Goal: Task Accomplishment & Management: Manage account settings

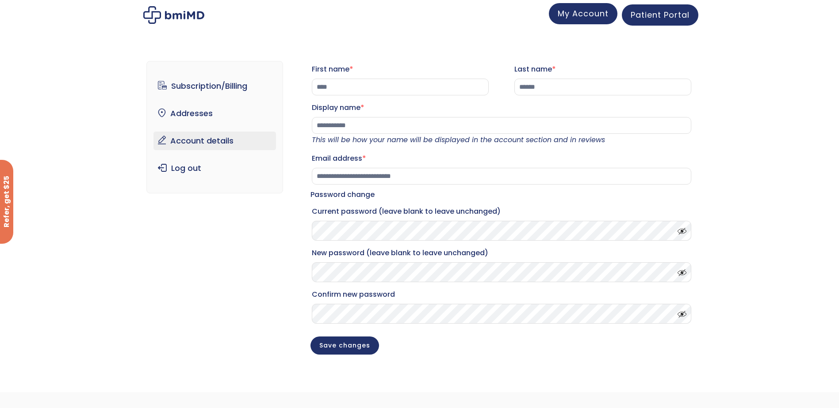
click at [598, 15] on span "My Account" at bounding box center [582, 13] width 51 height 11
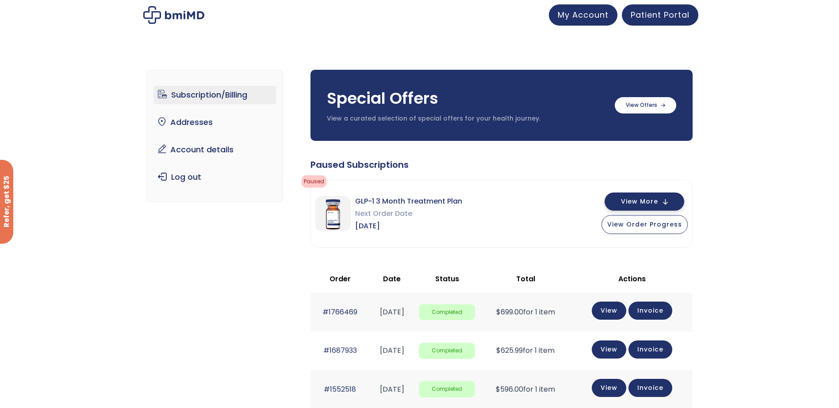
click at [650, 200] on span "View More" at bounding box center [639, 202] width 37 height 6
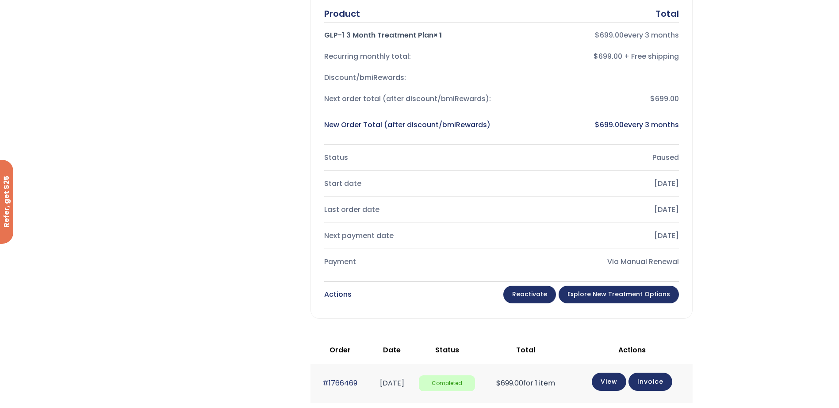
scroll to position [265, 0]
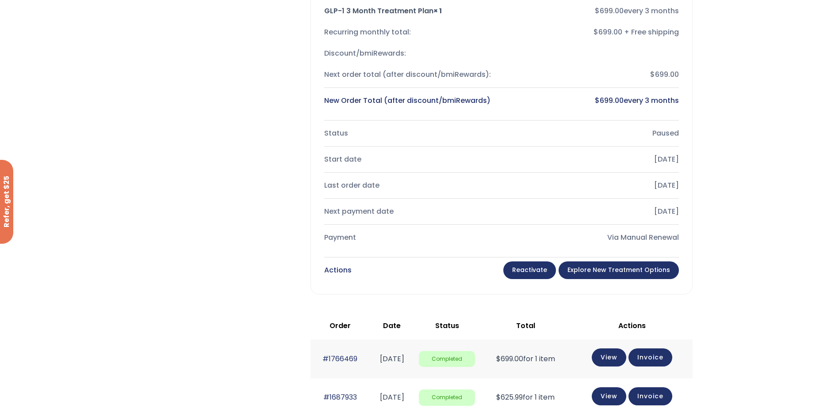
click at [639, 270] on link "Explore New Treatment Options" at bounding box center [618, 271] width 120 height 18
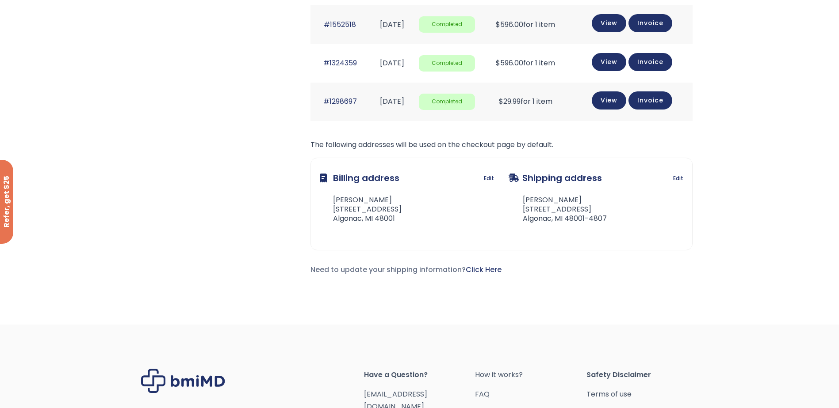
scroll to position [410, 0]
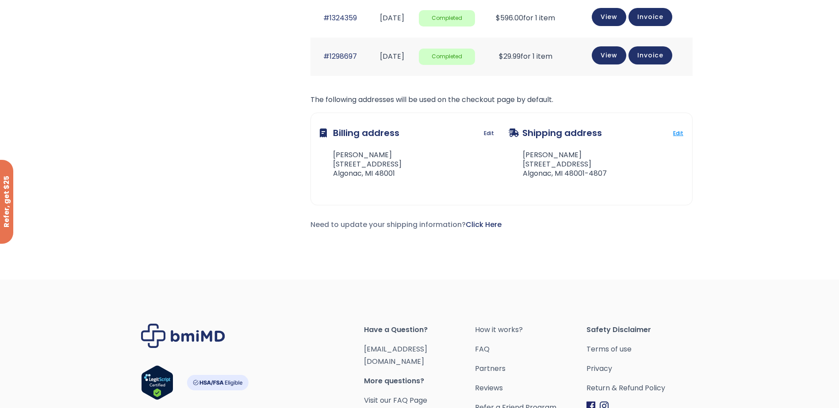
click at [674, 131] on link "Edit" at bounding box center [678, 133] width 10 height 12
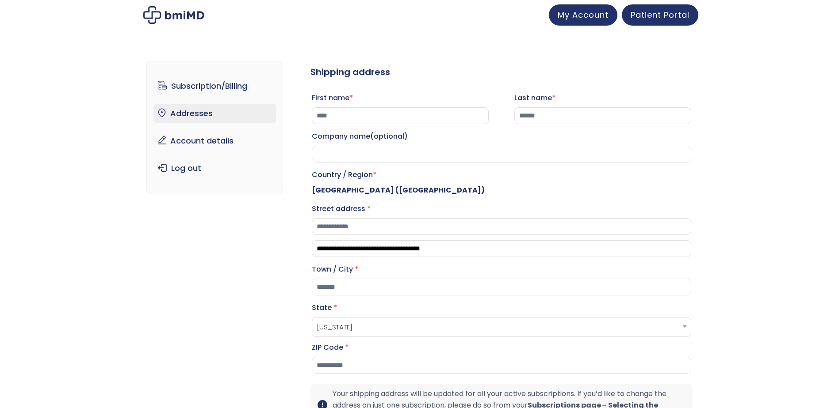
select select "**"
click at [662, 12] on span "Patient Portal" at bounding box center [659, 13] width 59 height 11
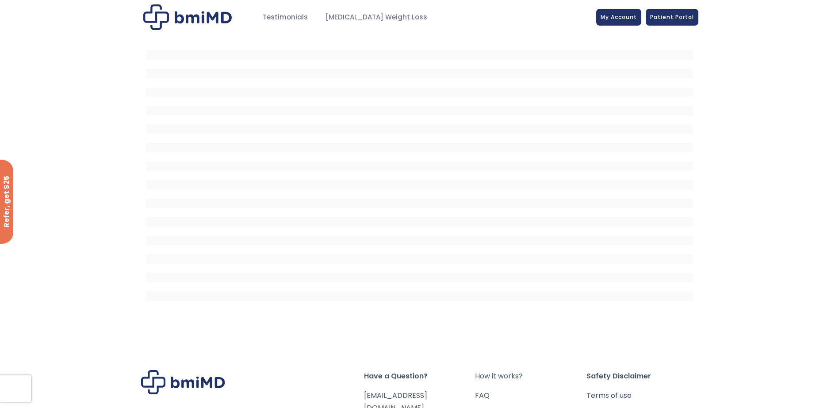
click at [158, 14] on img at bounding box center [187, 17] width 88 height 26
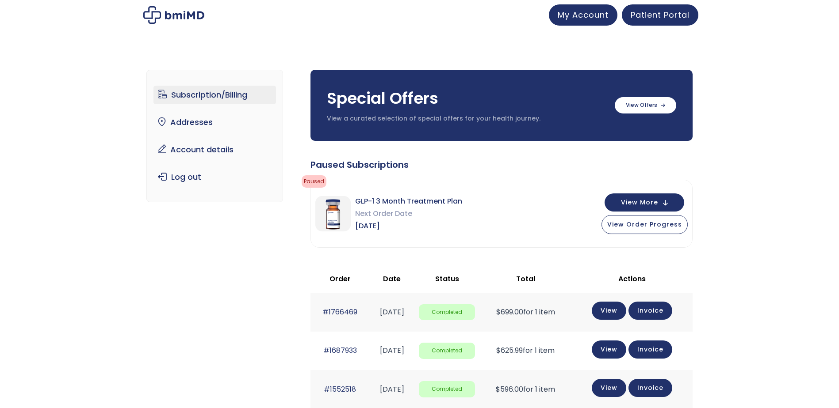
click at [228, 96] on link "Subscription/Billing" at bounding box center [214, 95] width 122 height 19
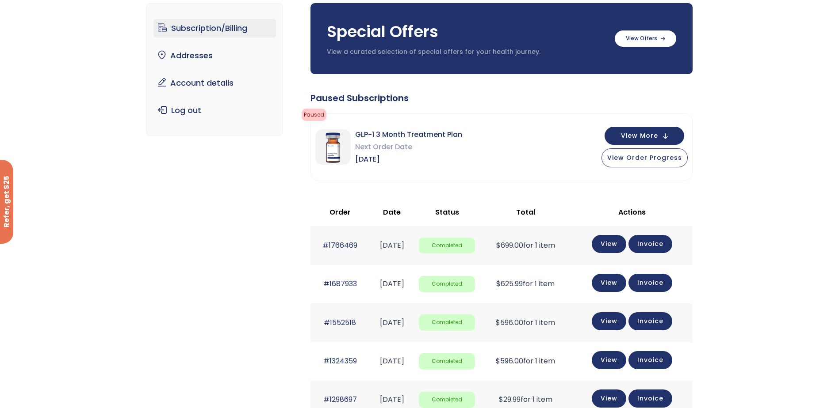
scroll to position [44, 0]
